Goal: Task Accomplishment & Management: Manage account settings

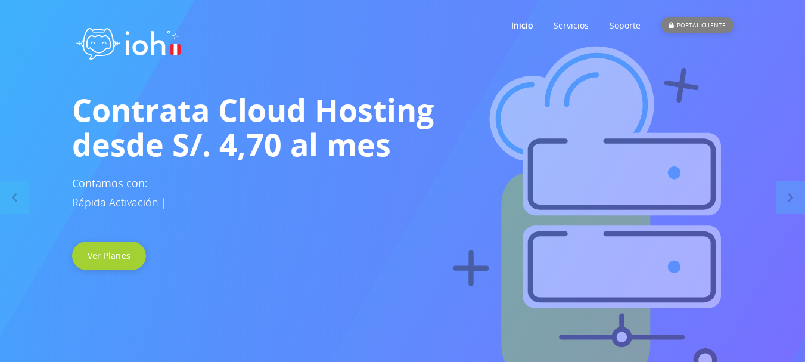
click at [699, 28] on div "PORTAL CLIENTE" at bounding box center [697, 24] width 72 height 15
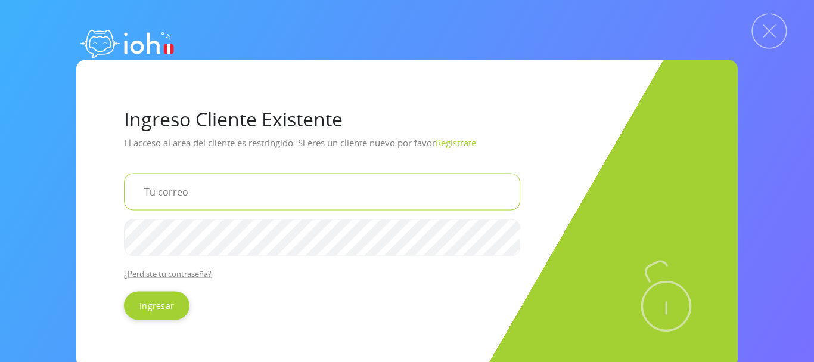
click at [211, 197] on input "email" at bounding box center [322, 191] width 396 height 37
type input "[EMAIL_ADDRESS][DOMAIN_NAME]"
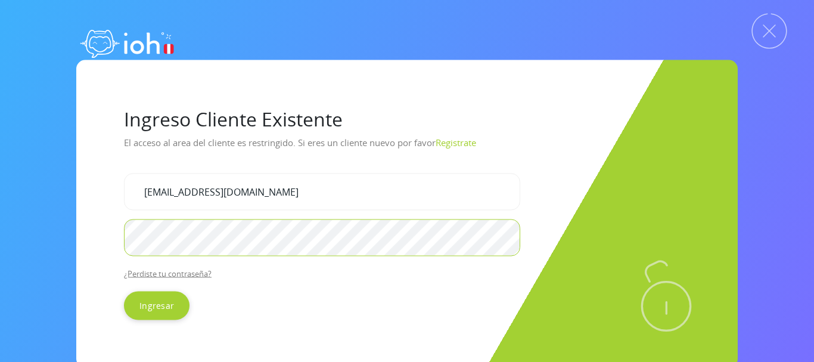
click at [124, 291] on input "Ingresar" at bounding box center [157, 305] width 66 height 29
